Goal: Task Accomplishment & Management: Use online tool/utility

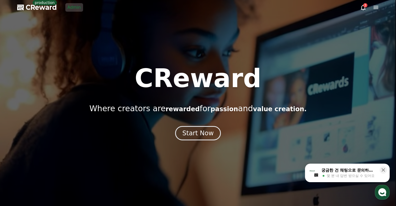
click at [214, 56] on div at bounding box center [198, 103] width 396 height 206
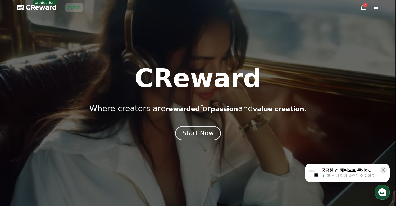
click at [73, 7] on link "Admin" at bounding box center [74, 7] width 18 height 8
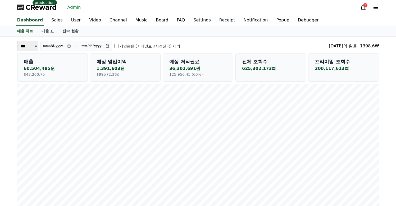
click at [222, 22] on link "Receipt" at bounding box center [227, 20] width 24 height 11
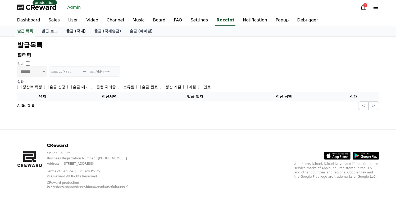
click at [65, 32] on link "출금 (국내)" at bounding box center [76, 31] width 28 height 10
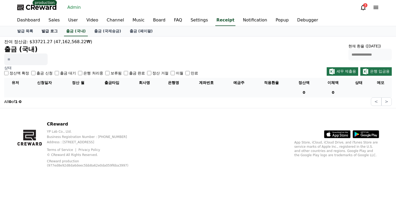
click at [42, 34] on link "발급 로그" at bounding box center [49, 31] width 25 height 10
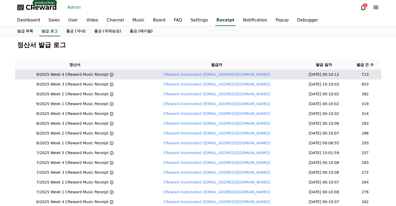
click at [114, 73] on icon at bounding box center [111, 74] width 4 height 4
click at [113, 75] on icon at bounding box center [111, 74] width 4 height 4
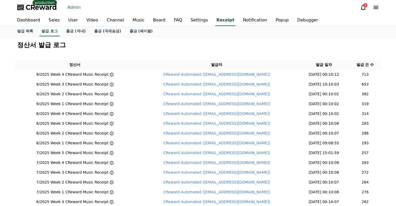
click at [206, 49] on div "정산서 발급 로그" at bounding box center [198, 45] width 366 height 13
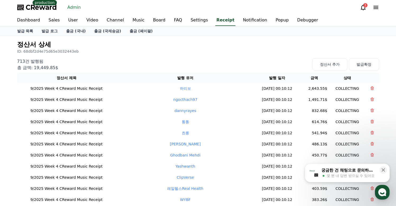
click at [209, 54] on p "ID: 68dbf2d4e75d65e3032443eb" at bounding box center [197, 51] width 361 height 5
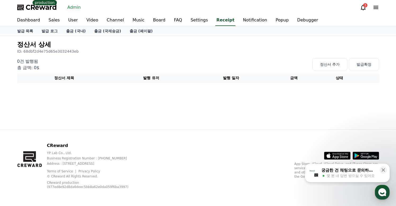
click at [175, 61] on div "0건 발행됨 총 금액: 0$ 정산서 추가 발급확정" at bounding box center [197, 63] width 361 height 15
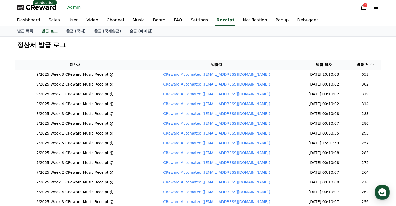
click at [98, 45] on h2 "정산서 발급 로그" at bounding box center [197, 45] width 361 height 8
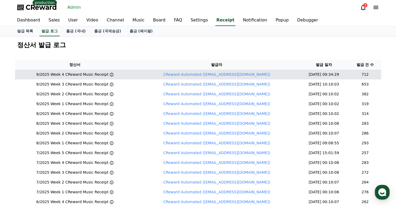
click at [114, 75] on icon at bounding box center [111, 74] width 4 height 4
